Goal: Find specific page/section: Find specific page/section

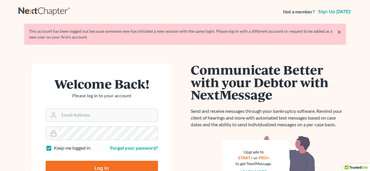
click at [118, 109] on div at bounding box center [102, 115] width 112 height 13
click at [117, 112] on input "Email Address" at bounding box center [108, 115] width 99 height 13
type input "[EMAIL_ADDRESS][DOMAIN_NAME]"
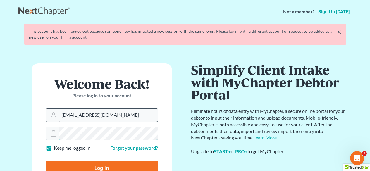
click at [46, 161] on input "Log In" at bounding box center [102, 168] width 112 height 15
type input "Thinking..."
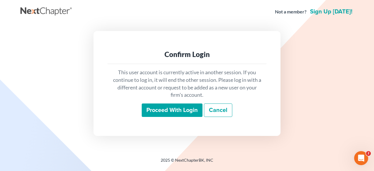
click at [149, 115] on input "Proceed with login" at bounding box center [172, 110] width 61 height 13
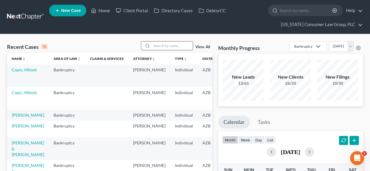
click at [166, 47] on input "search" at bounding box center [172, 46] width 41 height 8
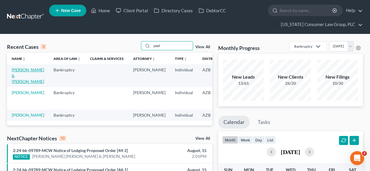
type input "peel"
click at [16, 72] on link "Peel, Richard & Judy" at bounding box center [28, 75] width 32 height 17
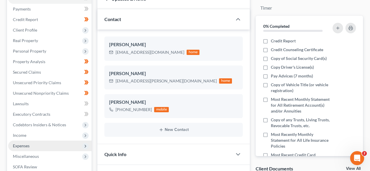
scroll to position [156, 0]
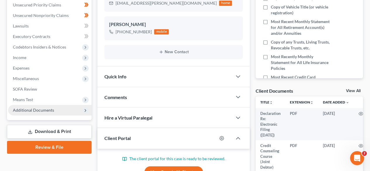
click at [26, 109] on span "Additional Documents" at bounding box center [33, 110] width 41 height 5
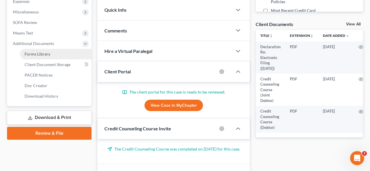
scroll to position [234, 0]
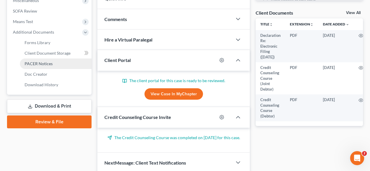
click at [49, 65] on span "PACER Notices" at bounding box center [39, 63] width 28 height 5
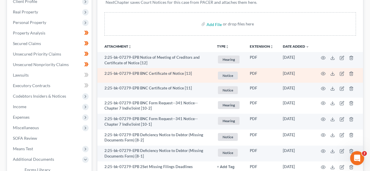
scroll to position [156, 0]
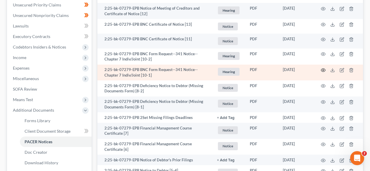
click at [321, 68] on icon "button" at bounding box center [323, 70] width 5 height 5
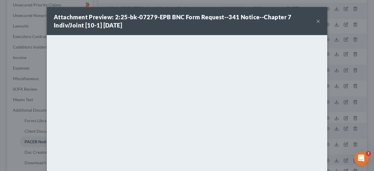
click at [316, 22] on button "×" at bounding box center [318, 21] width 4 height 7
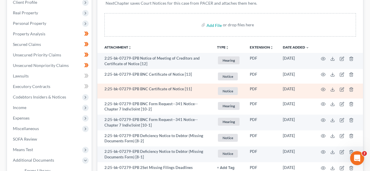
scroll to position [0, 0]
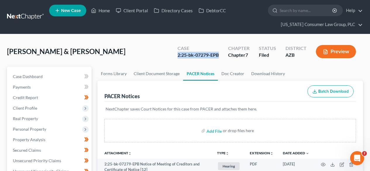
drag, startPoint x: 221, startPoint y: 54, endPoint x: 175, endPoint y: 57, distance: 46.3
click at [175, 57] on div "Case 2:25-bk-07279-EPB" at bounding box center [198, 52] width 51 height 17
copy div "2:25-bk-07279-EPB"
click at [30, 14] on link at bounding box center [25, 17] width 37 height 11
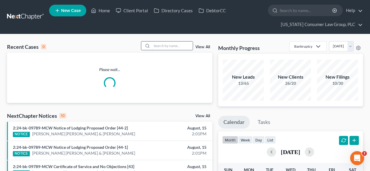
click at [180, 44] on input "search" at bounding box center [172, 46] width 41 height 8
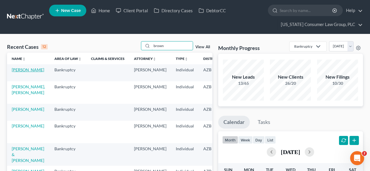
type input "brown"
click at [16, 69] on link "[PERSON_NAME]" at bounding box center [28, 69] width 32 height 5
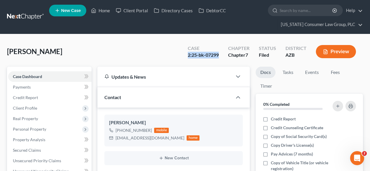
drag, startPoint x: 220, startPoint y: 55, endPoint x: 188, endPoint y: 55, distance: 31.6
click at [188, 55] on div "Case 2:25-bk-07299" at bounding box center [203, 52] width 40 height 17
copy div "2:25-bk-07299"
click at [19, 14] on link at bounding box center [25, 17] width 37 height 11
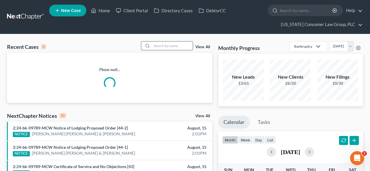
click at [168, 42] on input "search" at bounding box center [172, 46] width 41 height 8
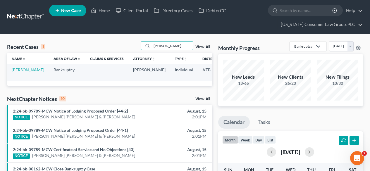
scroll to position [0, 45]
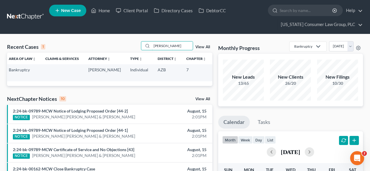
type input "[PERSON_NAME]"
drag, startPoint x: 200, startPoint y: 76, endPoint x: 185, endPoint y: 71, distance: 16.4
click at [211, 71] on td "2:25-bk-07343" at bounding box center [225, 72] width 28 height 17
copy td "2:25-bk-07343"
